Goal: Task Accomplishment & Management: Manage account settings

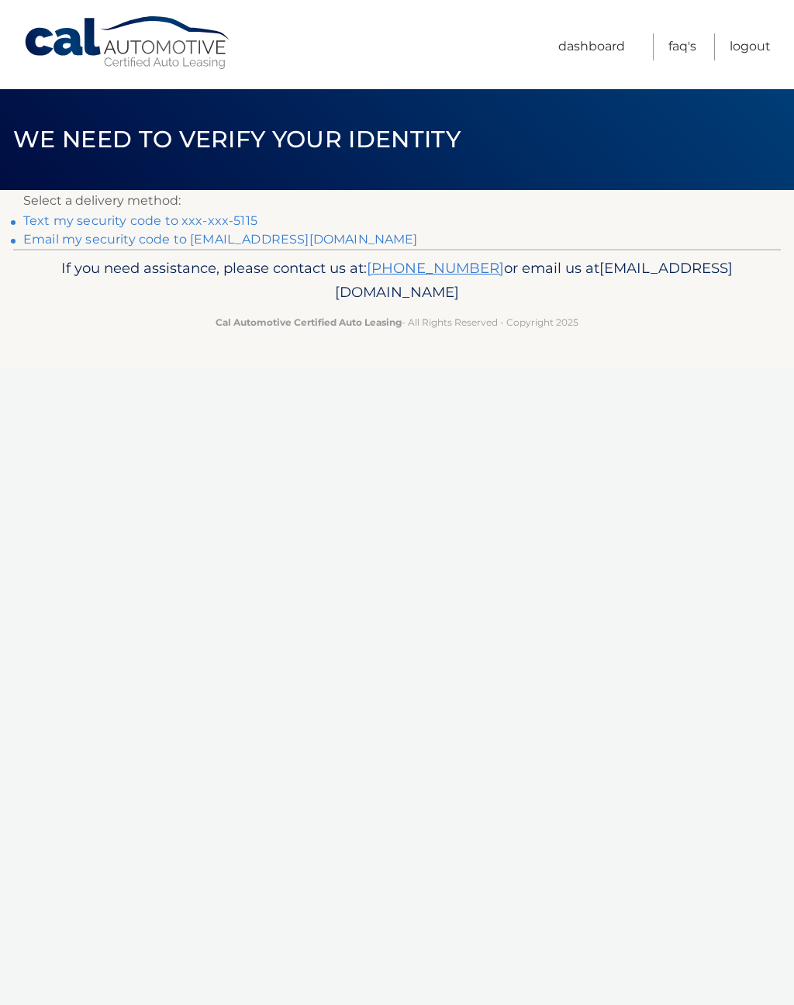
click at [298, 239] on link "Email my security code to p********@optonline.net" at bounding box center [220, 239] width 395 height 15
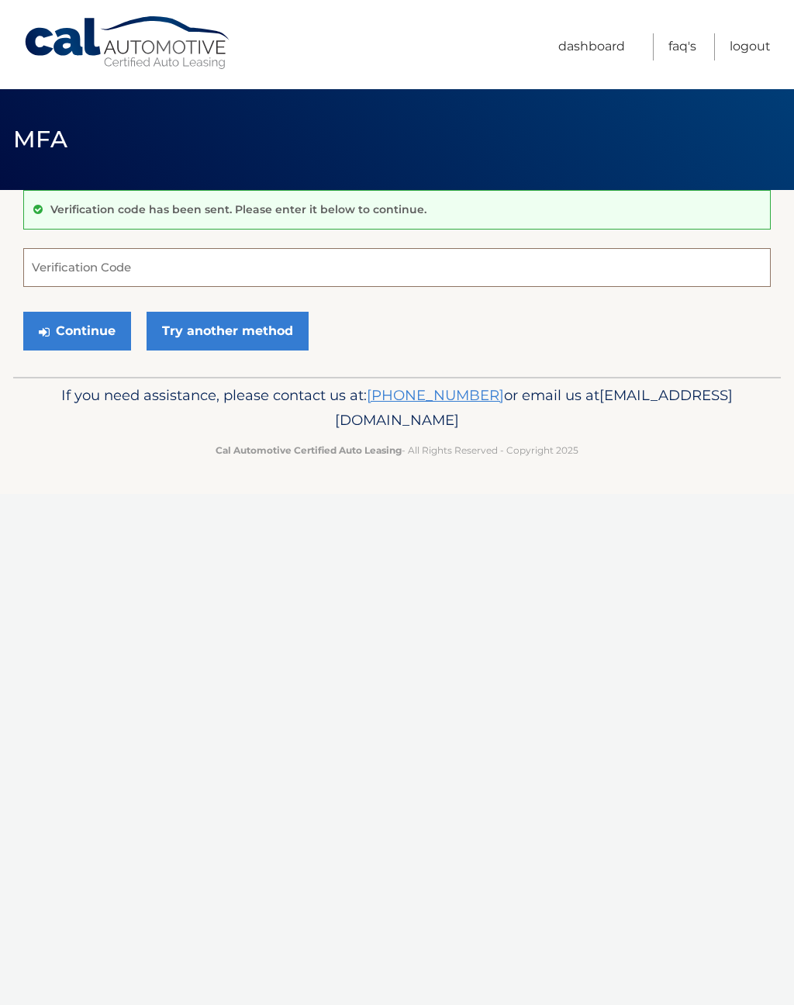
click at [155, 281] on input "Verification Code" at bounding box center [397, 267] width 748 height 39
click at [157, 263] on input "Verification Code" at bounding box center [397, 267] width 748 height 39
click at [157, 272] on input "Verification Code" at bounding box center [397, 267] width 748 height 39
paste input "082481"
type input "082481"
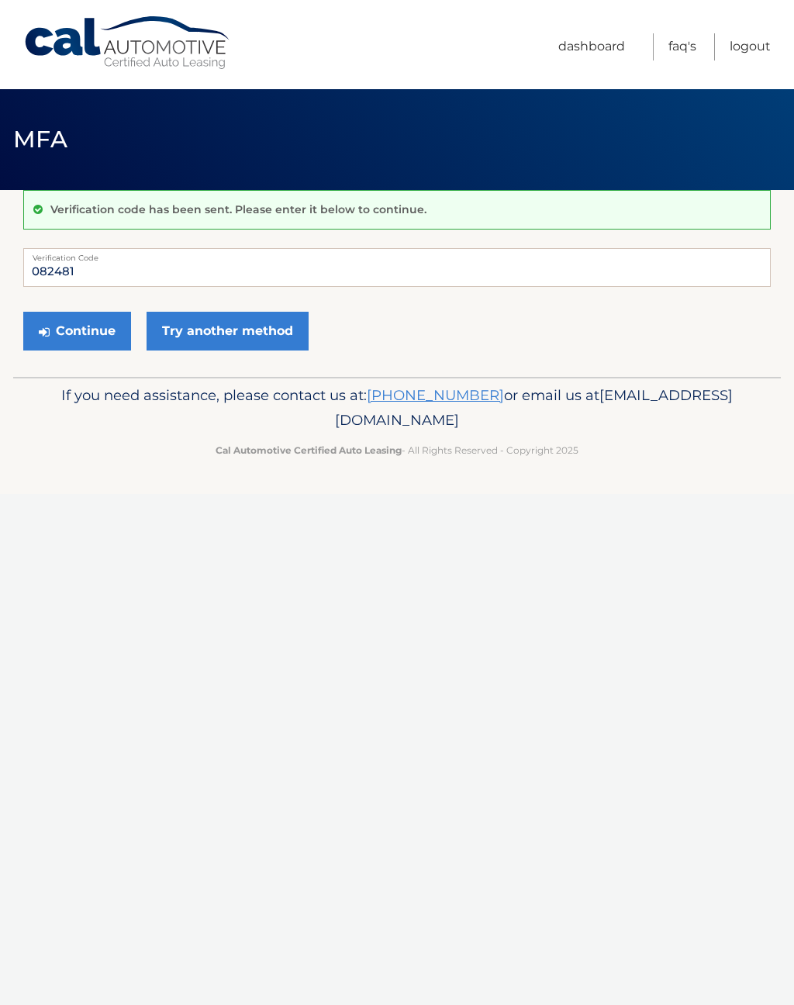
click at [69, 333] on button "Continue" at bounding box center [77, 331] width 108 height 39
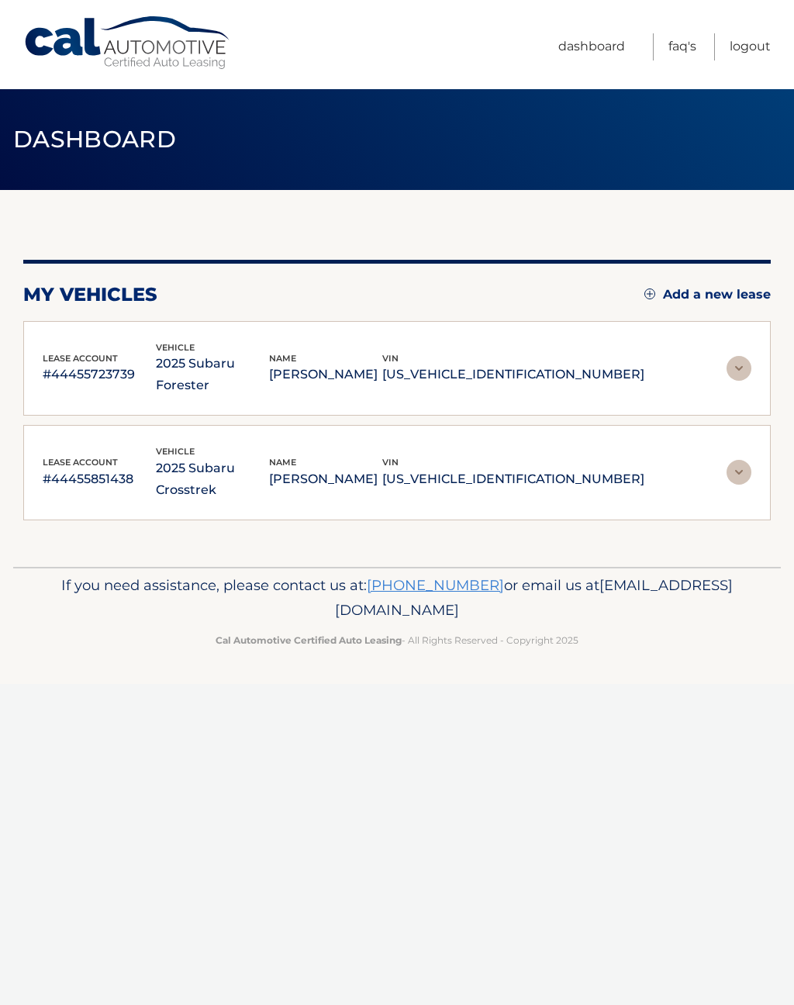
click at [737, 460] on img at bounding box center [739, 472] width 25 height 25
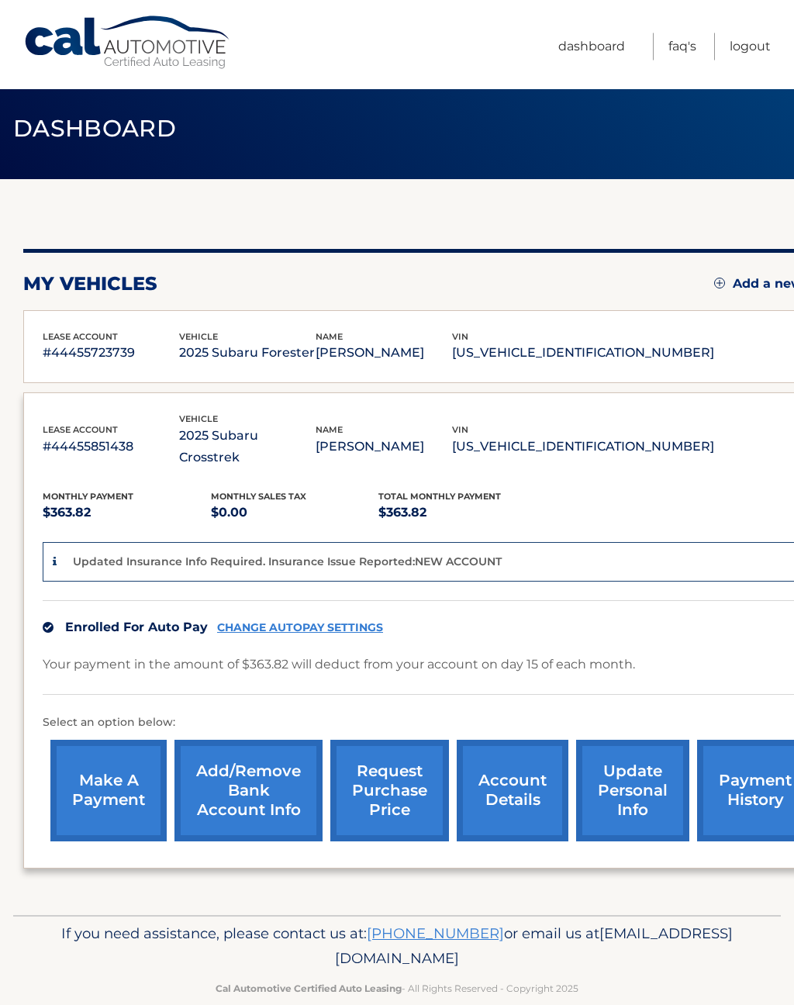
scroll to position [12, 0]
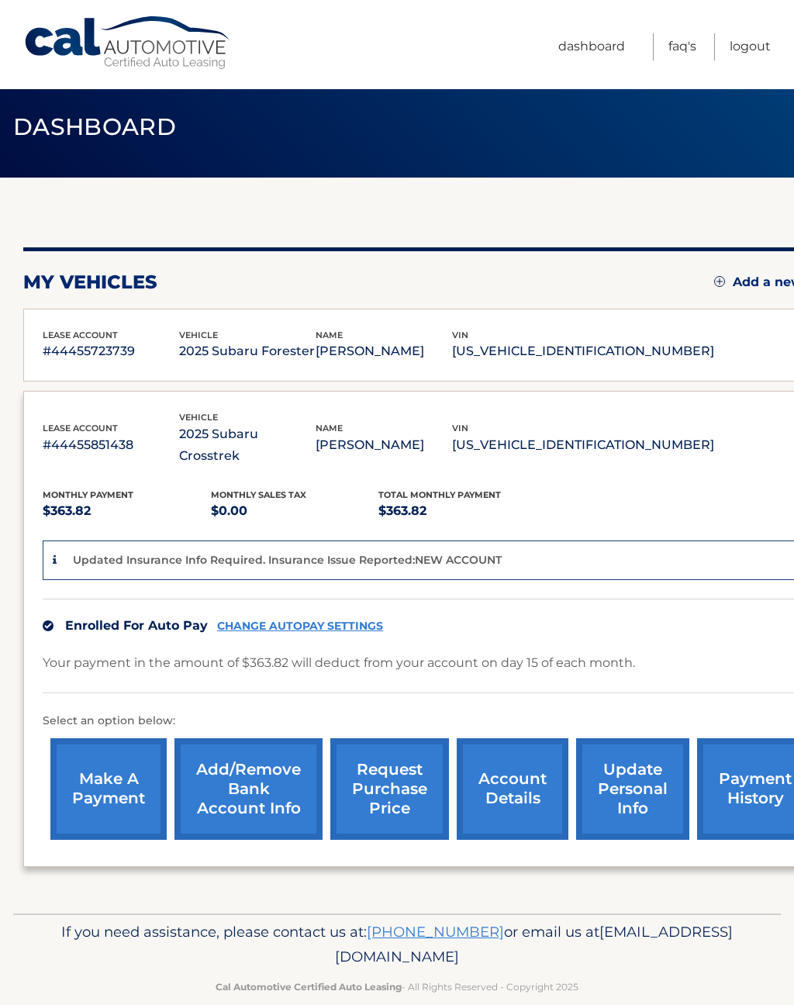
click at [522, 780] on link "account details" at bounding box center [513, 789] width 112 height 102
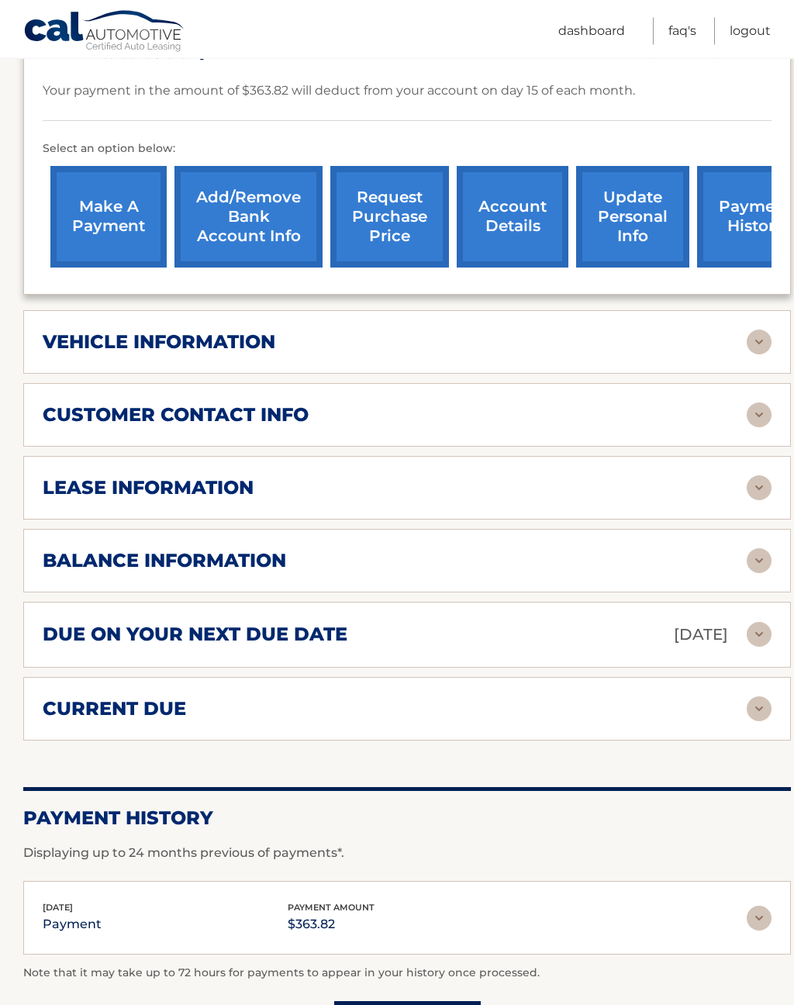
scroll to position [465, 0]
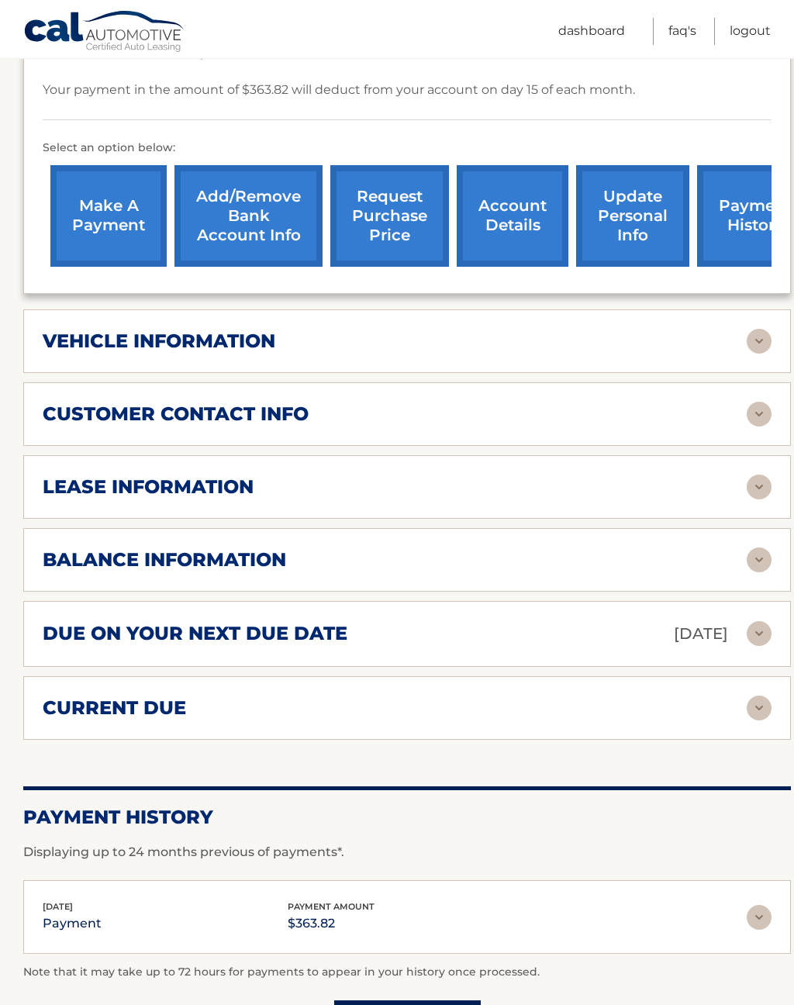
click at [761, 329] on img at bounding box center [759, 341] width 25 height 25
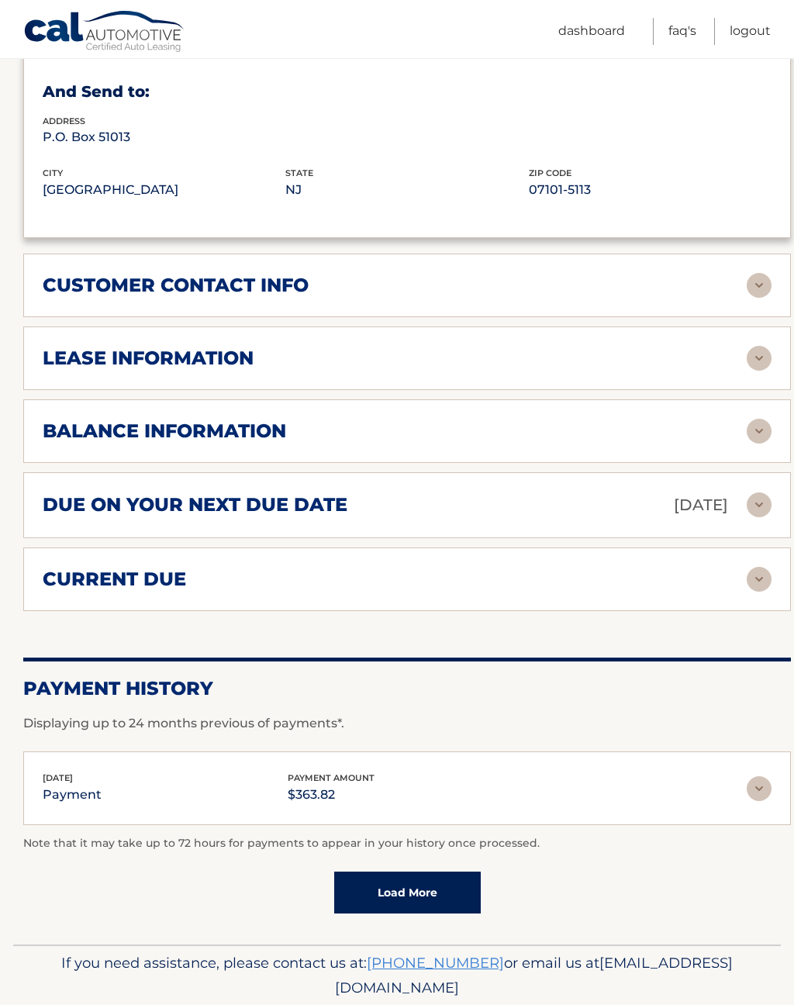
scroll to position [971, 0]
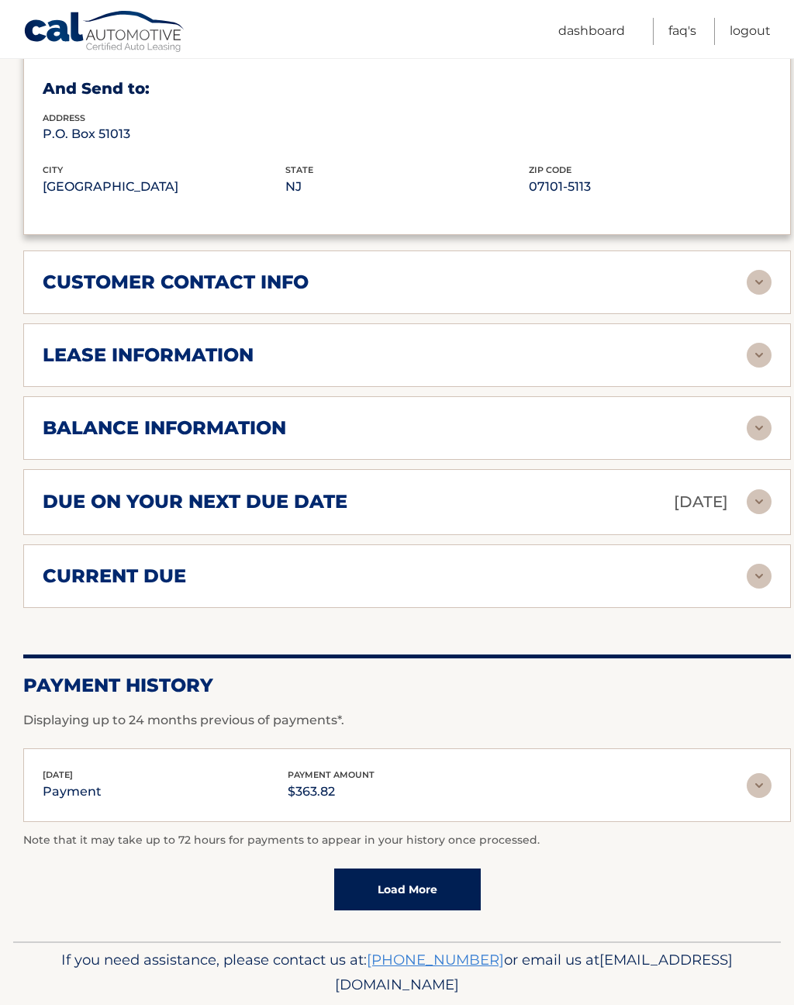
click at [758, 343] on img at bounding box center [759, 355] width 25 height 25
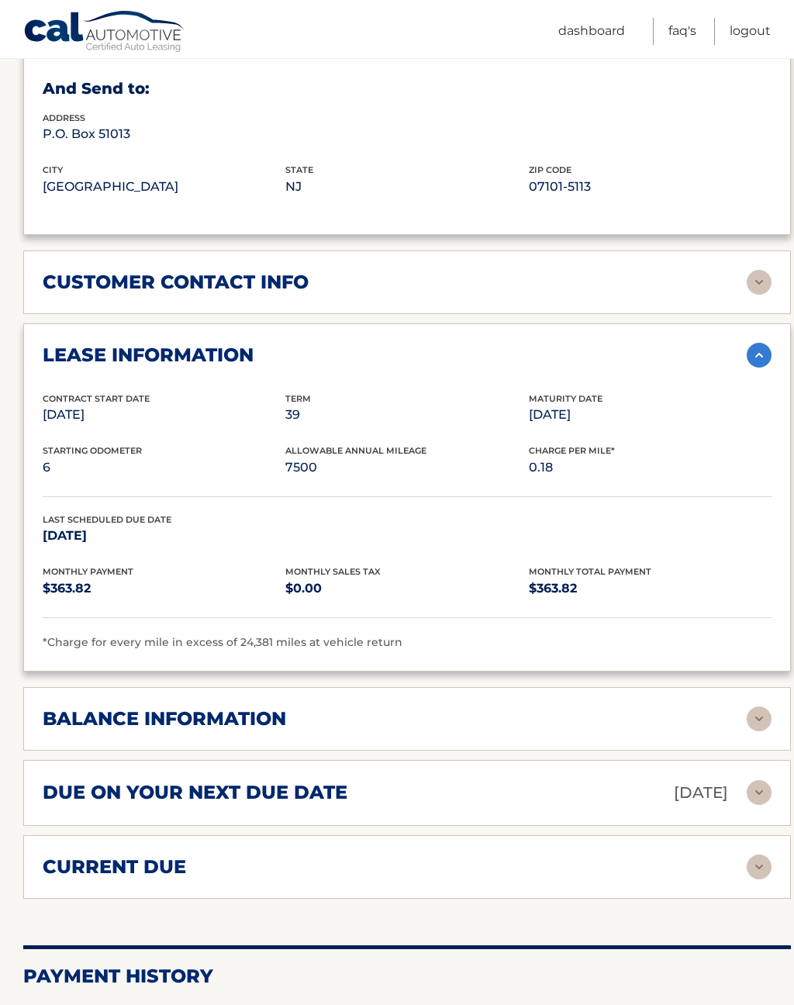
click at [749, 29] on link "Logout" at bounding box center [750, 31] width 41 height 27
